Goal: Transaction & Acquisition: Book appointment/travel/reservation

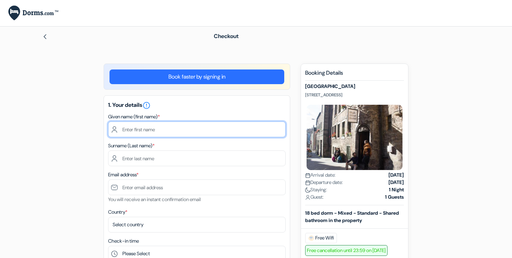
click at [184, 123] on input "text" at bounding box center [196, 129] width 177 height 16
type input "[PERSON_NAME]"
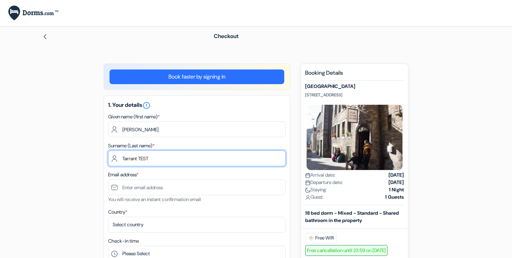
type input "Tarrant TEST"
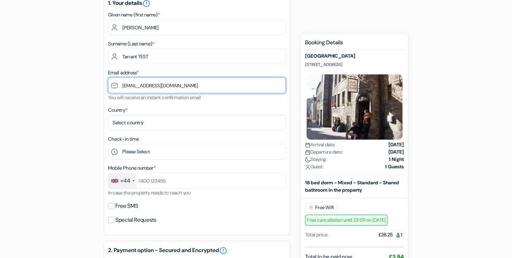
scroll to position [110, 0]
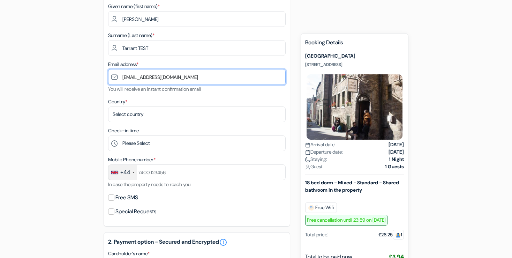
type input "[EMAIL_ADDRESS][DOMAIN_NAME]"
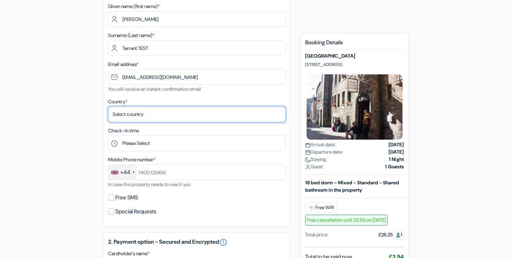
click at [108, 106] on select "Select country [GEOGRAPHIC_DATA] [GEOGRAPHIC_DATA] [GEOGRAPHIC_DATA] [GEOGRAPHI…" at bounding box center [196, 114] width 177 height 16
drag, startPoint x: 153, startPoint y: 112, endPoint x: 154, endPoint y: 116, distance: 4.0
click at [108, 106] on select "Select country [GEOGRAPHIC_DATA] [GEOGRAPHIC_DATA] [GEOGRAPHIC_DATA] [GEOGRAPHI…" at bounding box center [196, 114] width 177 height 16
select select "255"
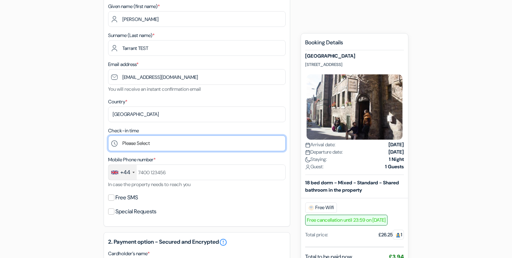
click at [108, 135] on select "Please Select 1:00 2:00 3:00 4:00 5:00 6:00 7:00 8:00 9:00 10:00 11:00 12:00 13…" at bounding box center [196, 143] width 177 height 16
select select "15"
click option "15:00" at bounding box center [0, 0] width 0 height 0
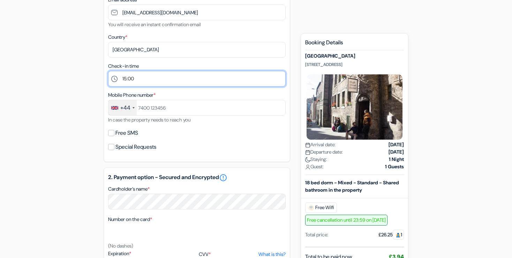
scroll to position [184, 0]
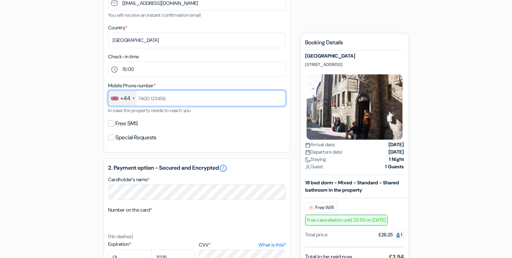
click at [174, 96] on input "text" at bounding box center [196, 98] width 177 height 16
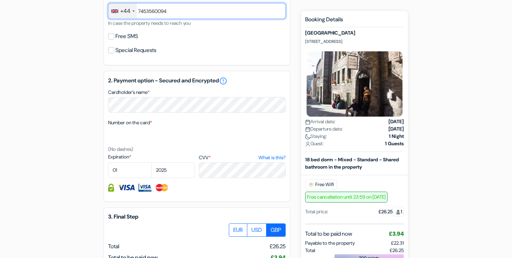
scroll to position [294, 0]
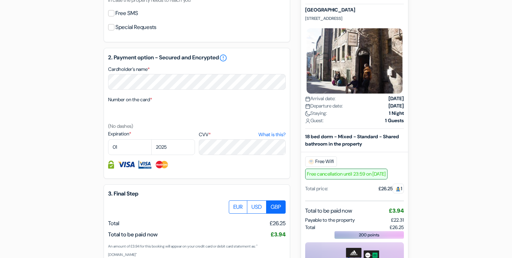
type input "7453560094"
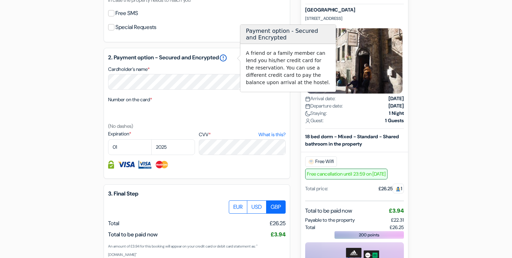
click at [227, 59] on link "error_outline" at bounding box center [223, 58] width 8 height 8
click at [218, 71] on div "Cardholder’s name *" at bounding box center [196, 77] width 177 height 25
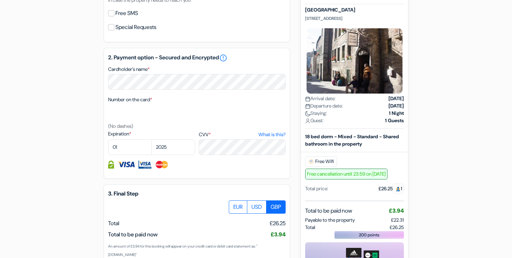
drag, startPoint x: 185, startPoint y: 91, endPoint x: 181, endPoint y: 91, distance: 4.2
click at [181, 91] on div "2. Payment option - Secured and Encrypted error_outline Cardholder’s name * Num…" at bounding box center [197, 113] width 186 height 131
click at [108, 139] on select "01 02 03 04 05 06 07 08 09 10 11 12" at bounding box center [130, 147] width 44 height 16
select select "08"
click at [151, 139] on select "2025 2026 2027 2028 2029 2030 2031 2032 2033 2034 2035 2036 2037 2038 2039 2040…" at bounding box center [173, 147] width 44 height 16
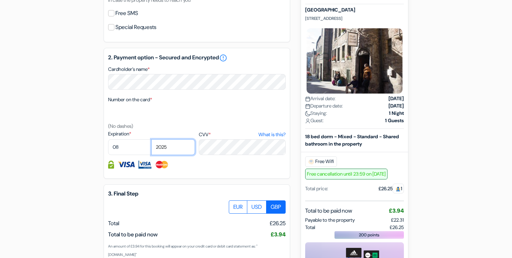
select select "2029"
click option "2029" at bounding box center [0, 0] width 0 height 0
click at [215, 140] on div "CVV * What is this?" at bounding box center [242, 142] width 87 height 25
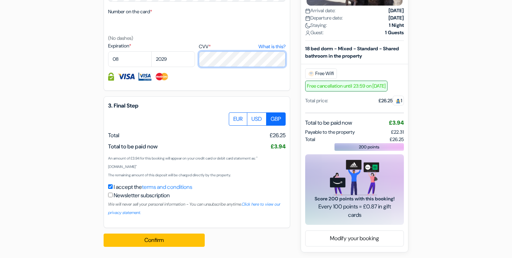
scroll to position [383, 0]
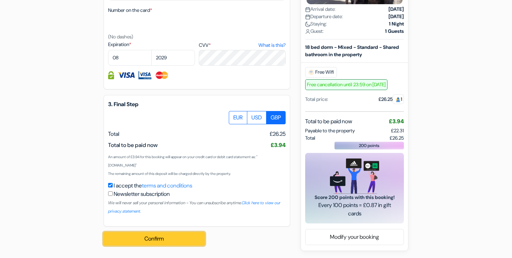
click at [139, 238] on button "Confirm Loading..." at bounding box center [154, 238] width 101 height 13
